Goal: Check status: Check status

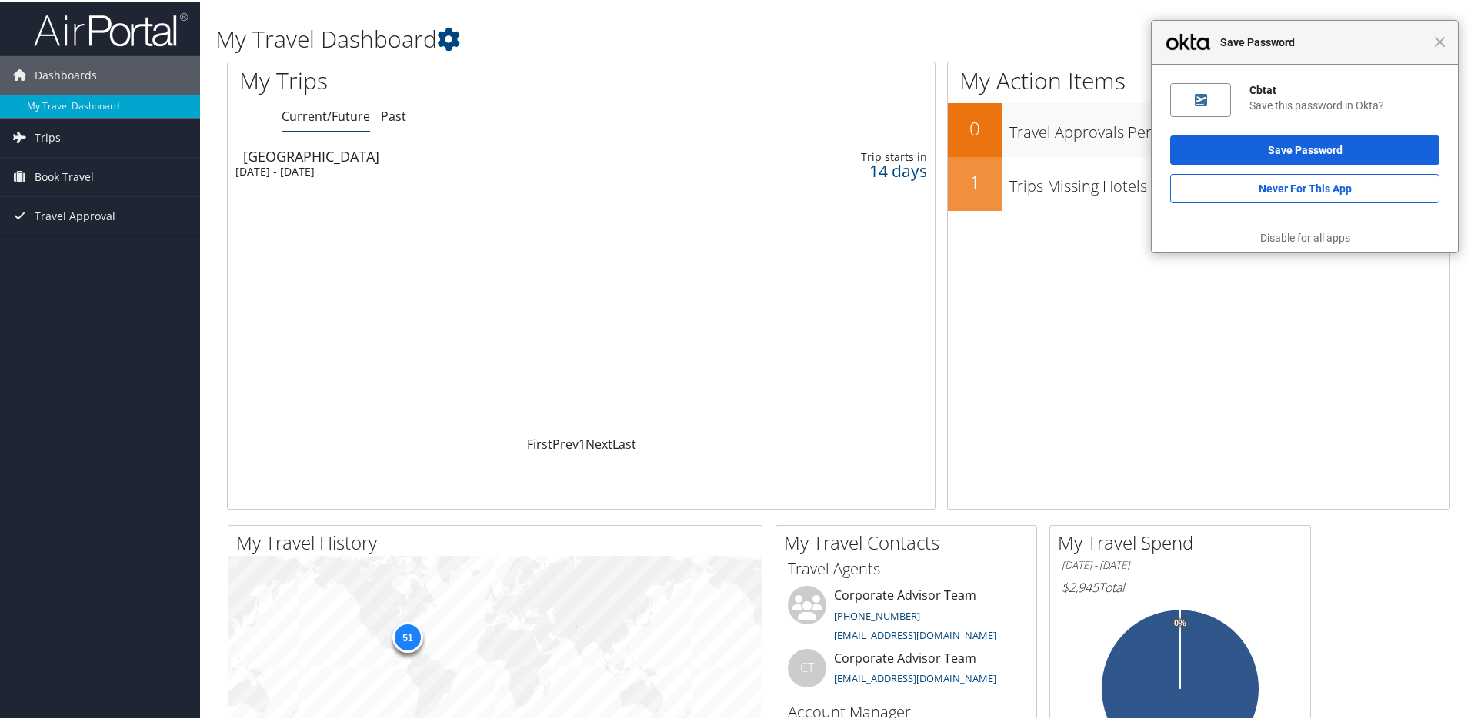
click at [1433, 46] on div "Close Save Password" at bounding box center [1305, 41] width 306 height 44
click at [64, 146] on link "Trips" at bounding box center [100, 136] width 200 height 38
click at [1434, 41] on span "Close" at bounding box center [1440, 41] width 12 height 12
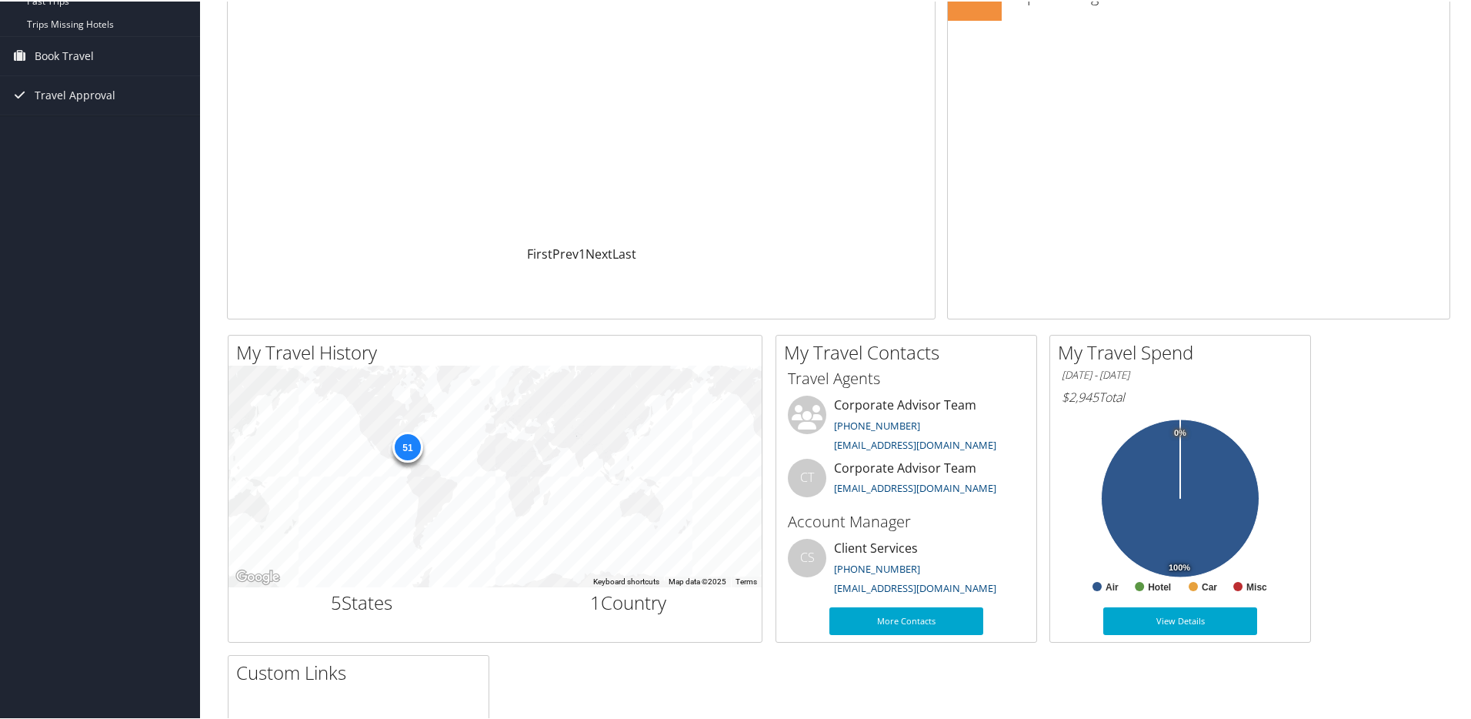
scroll to position [200, 0]
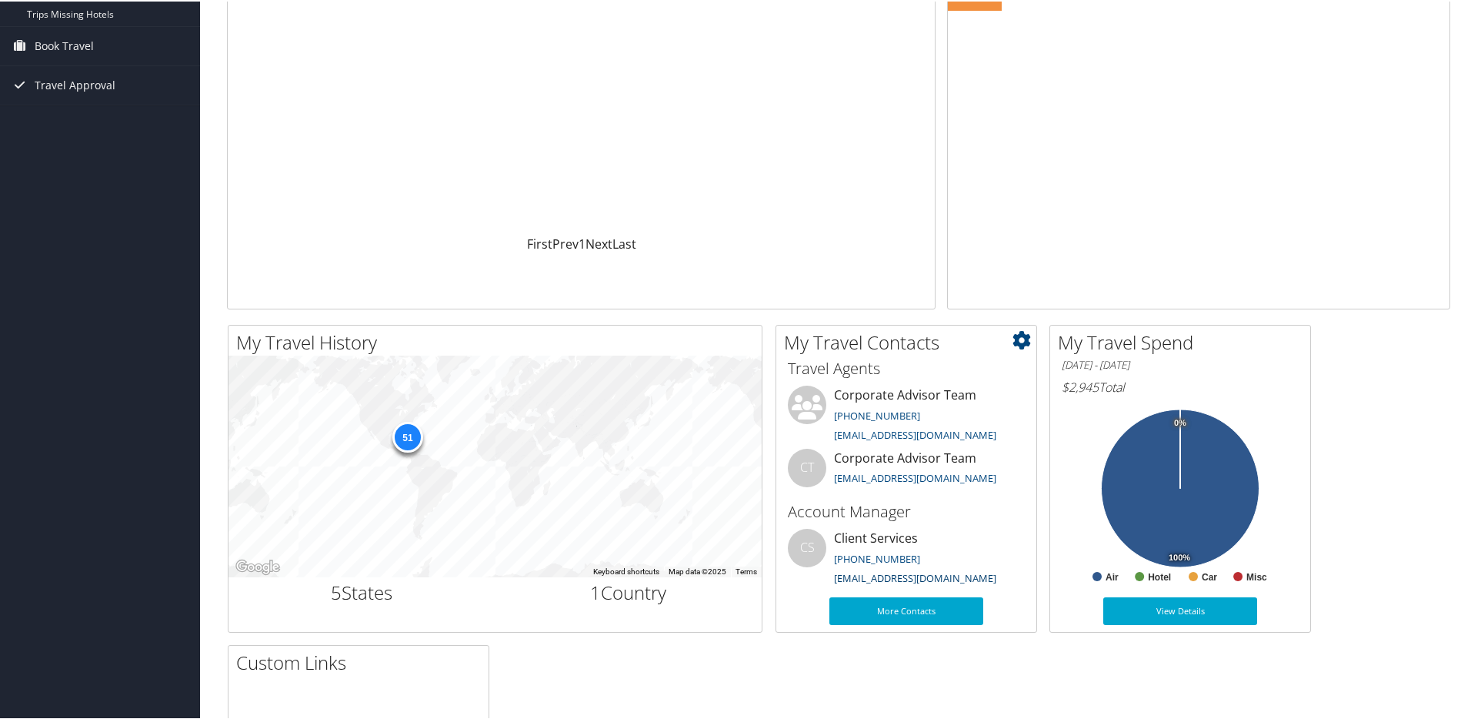
click at [938, 578] on link "clientservices@cbtravel.com" at bounding box center [915, 576] width 162 height 14
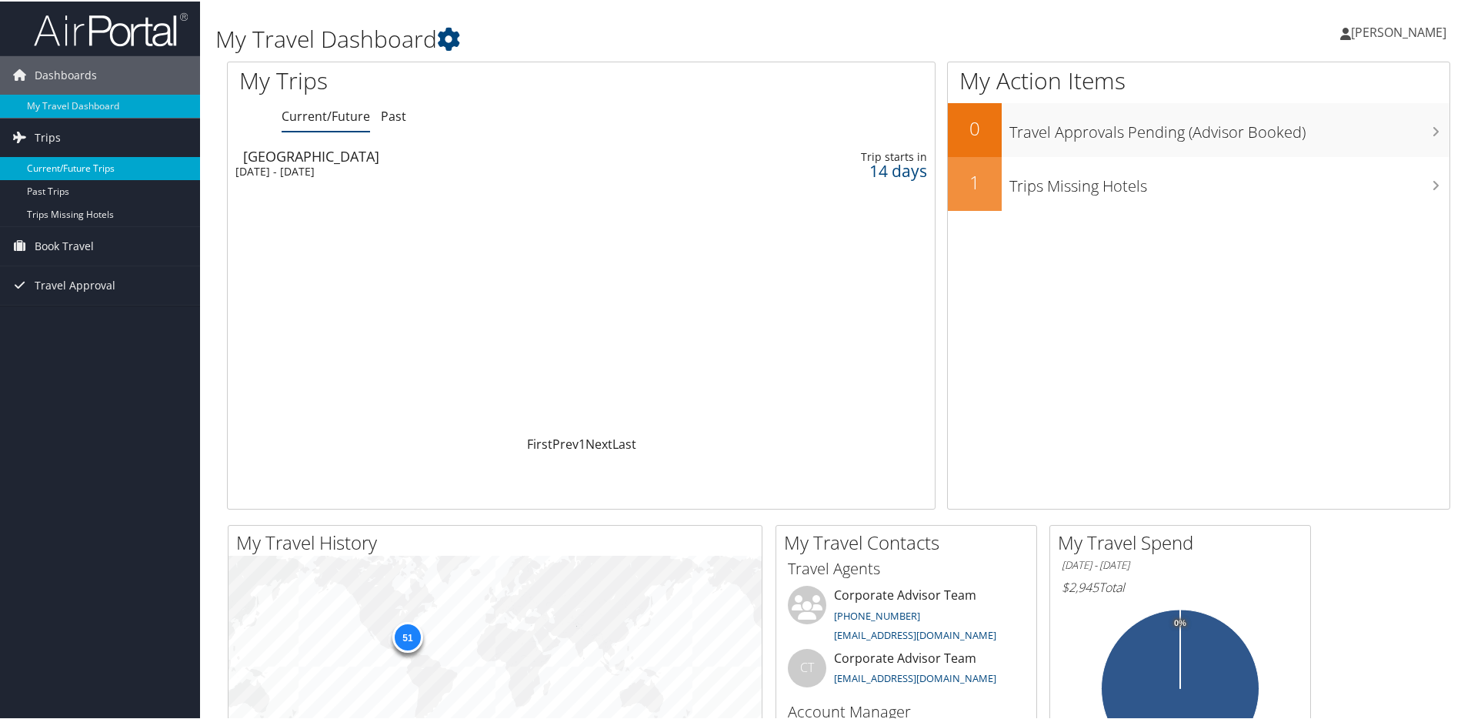
click at [88, 173] on link "Current/Future Trips" at bounding box center [100, 166] width 200 height 23
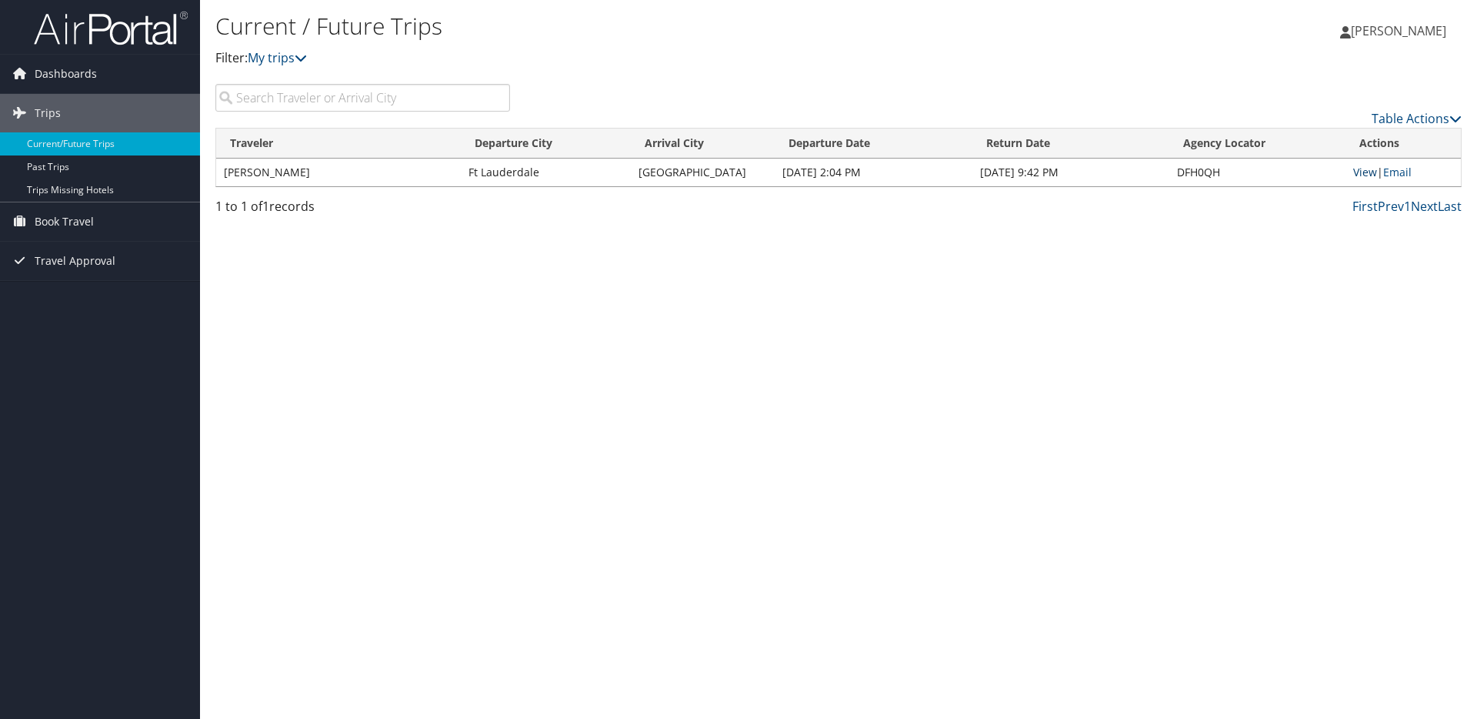
click at [1366, 176] on link "View" at bounding box center [1365, 172] width 24 height 15
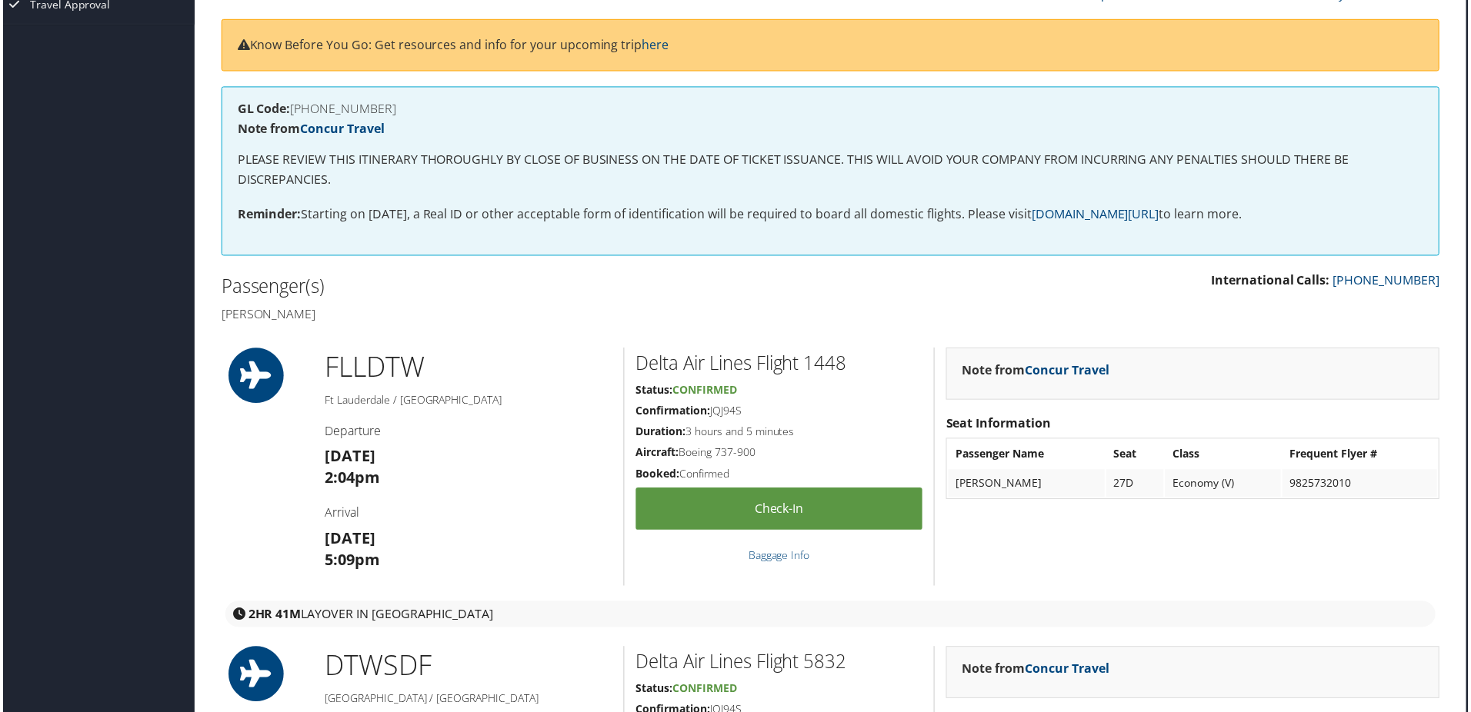
scroll to position [0, 8]
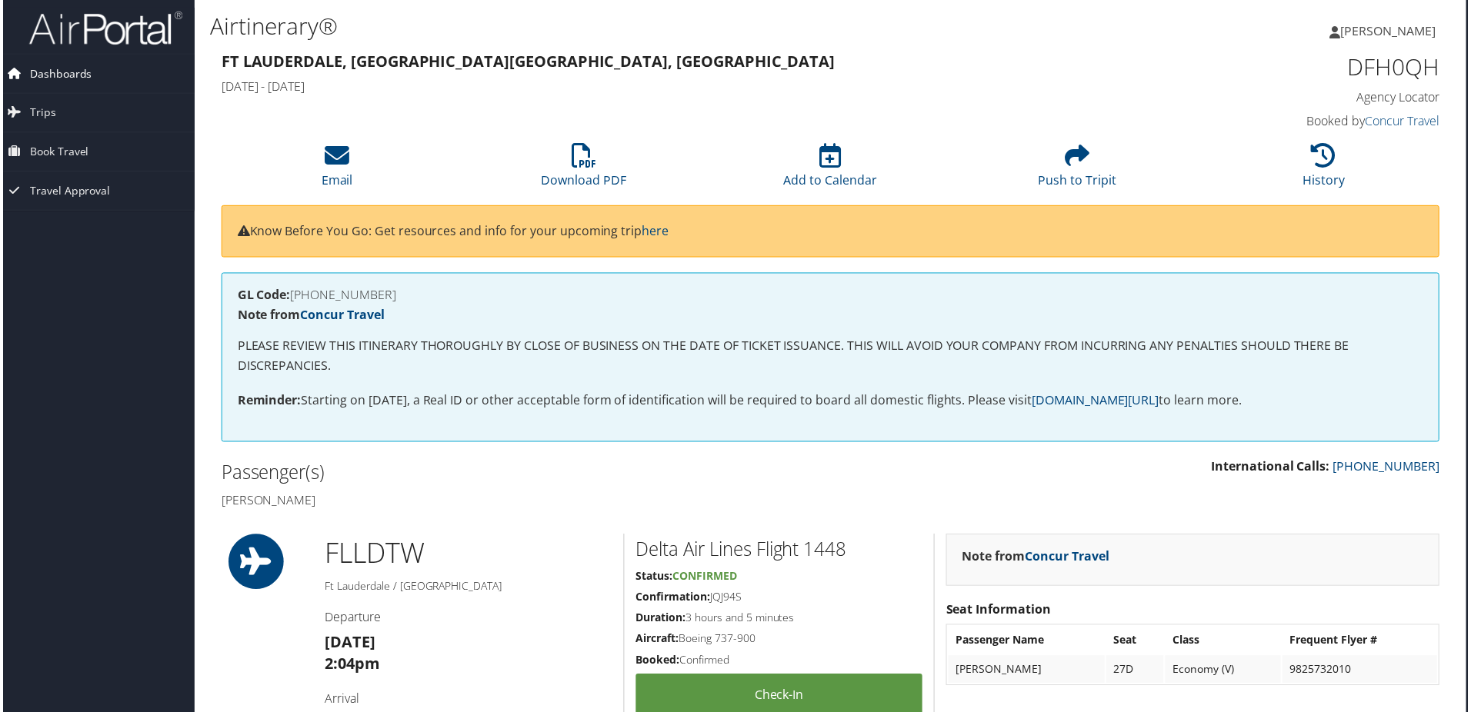
click at [71, 69] on span "Dashboards" at bounding box center [58, 74] width 62 height 38
click at [1373, 114] on link "Concur Travel" at bounding box center [1405, 121] width 75 height 17
click at [66, 29] on img at bounding box center [103, 28] width 154 height 36
